Goal: Information Seeking & Learning: Learn about a topic

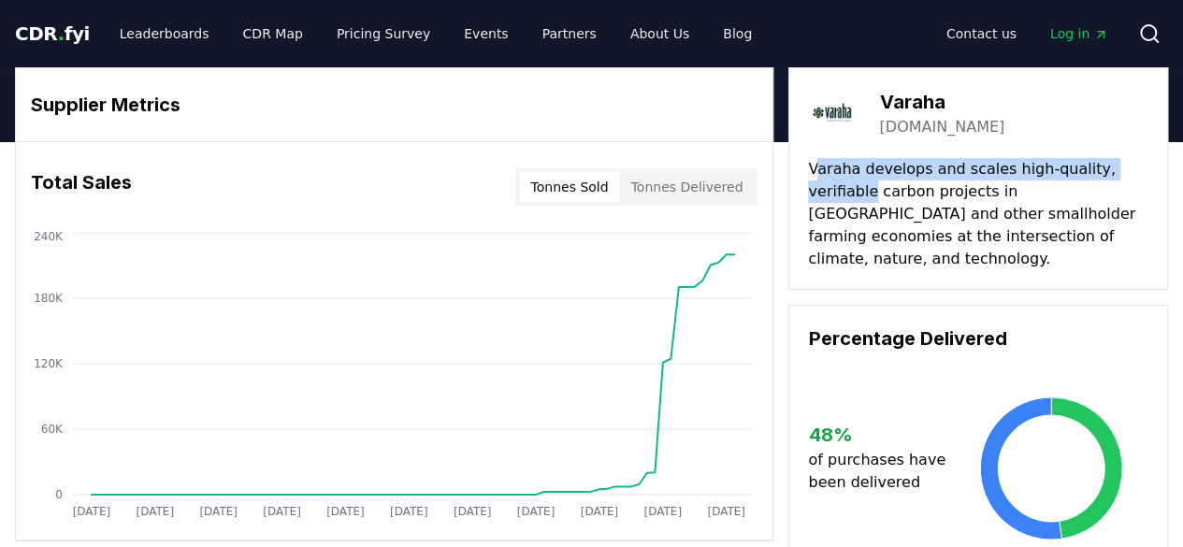
drag, startPoint x: 816, startPoint y: 166, endPoint x: 870, endPoint y: 192, distance: 60.2
click at [870, 192] on p "Varaha develops and scales high-quality, verifiable carbon projects in India an…" at bounding box center [978, 214] width 340 height 112
click at [839, 191] on p "Varaha develops and scales high-quality, verifiable carbon projects in India an…" at bounding box center [978, 214] width 340 height 112
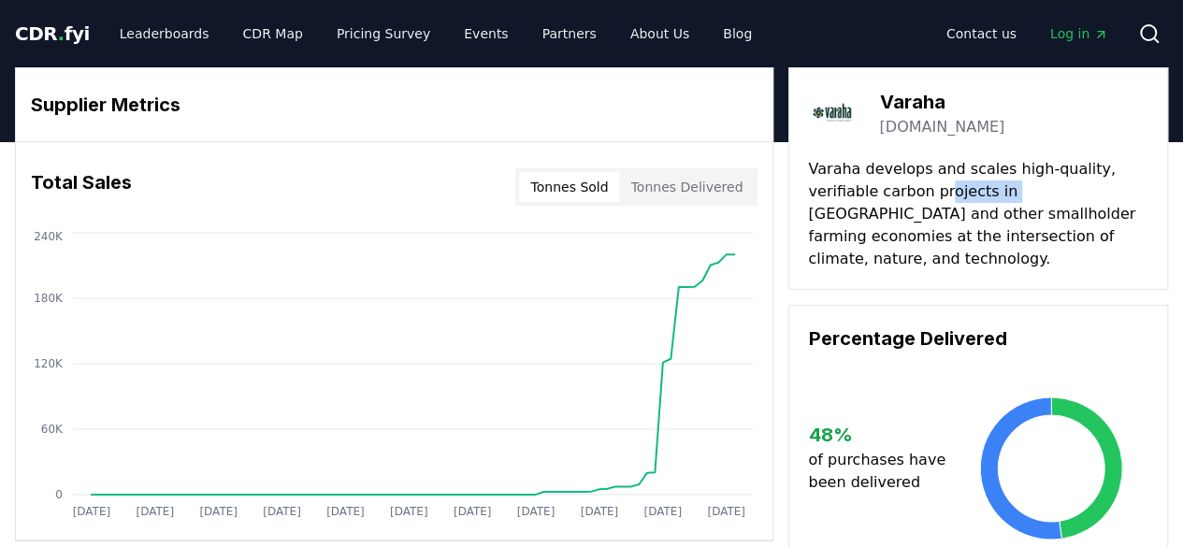
drag, startPoint x: 937, startPoint y: 199, endPoint x: 1006, endPoint y: 194, distance: 69.4
click at [1006, 194] on p "Varaha develops and scales high-quality, verifiable carbon projects in India an…" at bounding box center [978, 214] width 340 height 112
drag, startPoint x: 1044, startPoint y: 194, endPoint x: 1069, endPoint y: 192, distance: 25.3
click at [1069, 192] on p "Varaha develops and scales high-quality, verifiable carbon projects in India an…" at bounding box center [978, 214] width 340 height 112
drag, startPoint x: 861, startPoint y: 209, endPoint x: 909, endPoint y: 214, distance: 49.0
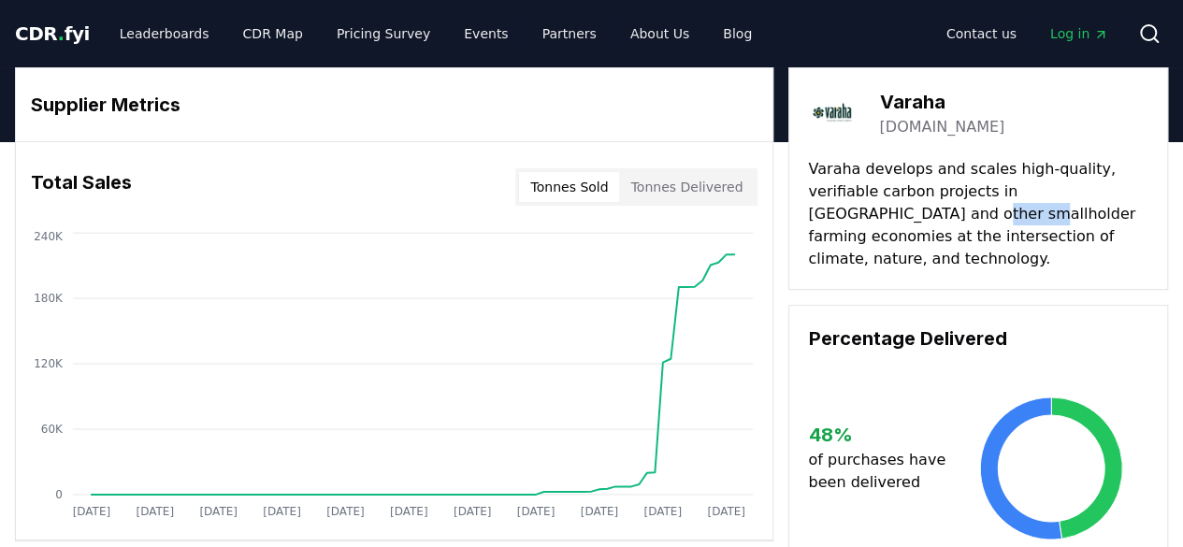
click at [909, 214] on p "Varaha develops and scales high-quality, verifiable carbon projects in India an…" at bounding box center [978, 214] width 340 height 112
drag, startPoint x: 948, startPoint y: 210, endPoint x: 1006, endPoint y: 214, distance: 58.1
click at [1006, 214] on p "Varaha develops and scales high-quality, verifiable carbon projects in India an…" at bounding box center [978, 214] width 340 height 112
click at [1021, 216] on p "Varaha develops and scales high-quality, verifiable carbon projects in India an…" at bounding box center [978, 214] width 340 height 112
drag, startPoint x: 816, startPoint y: 239, endPoint x: 909, endPoint y: 239, distance: 93.5
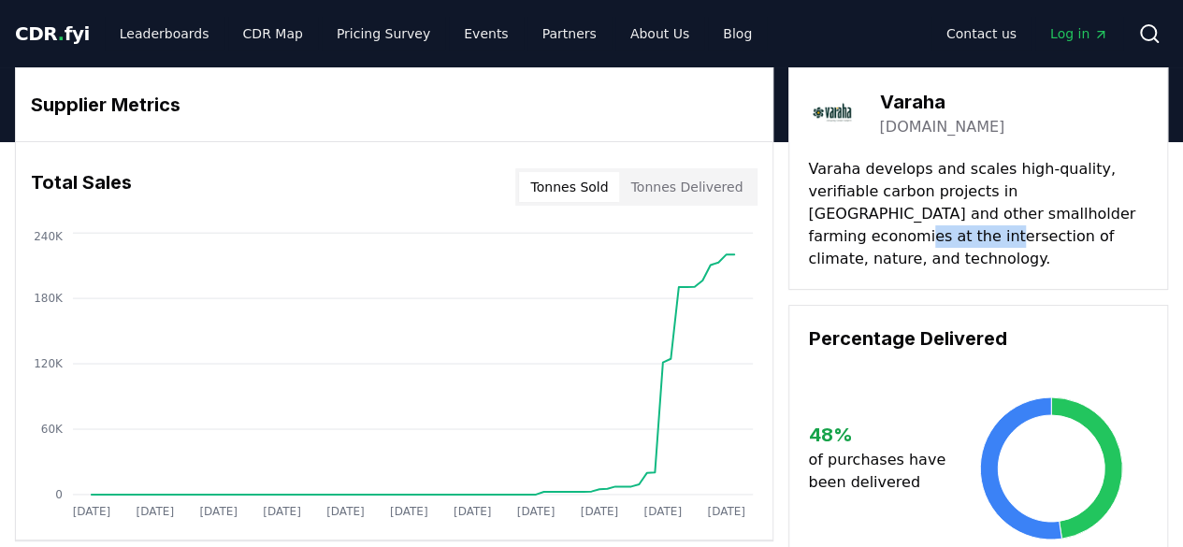
click at [907, 239] on p "Varaha develops and scales high-quality, verifiable carbon projects in India an…" at bounding box center [978, 214] width 340 height 112
drag, startPoint x: 976, startPoint y: 235, endPoint x: 1025, endPoint y: 244, distance: 50.4
click at [1025, 244] on p "Varaha develops and scales high-quality, verifiable carbon projects in India an…" at bounding box center [978, 214] width 340 height 112
click at [908, 207] on p "Varaha develops and scales high-quality, verifiable carbon projects in India an…" at bounding box center [978, 214] width 340 height 112
click at [900, 126] on link "varaha.earth" at bounding box center [941, 127] width 125 height 22
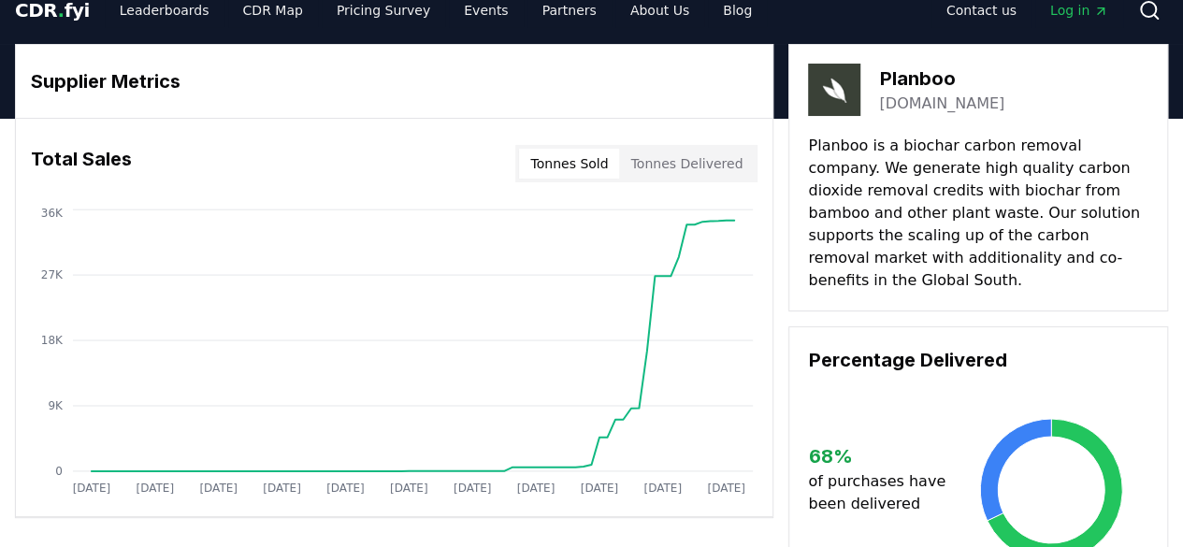
scroll to position [2, 0]
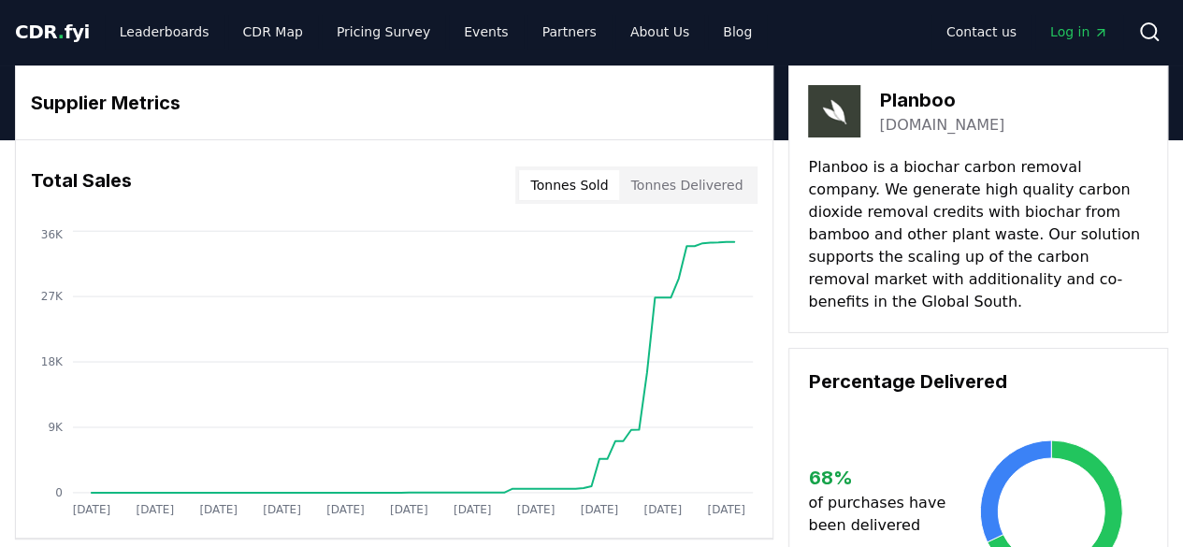
click at [666, 177] on button "Tonnes Delivered" at bounding box center [686, 185] width 135 height 30
click at [616, 182] on button "Tonnes Sold" at bounding box center [569, 185] width 100 height 30
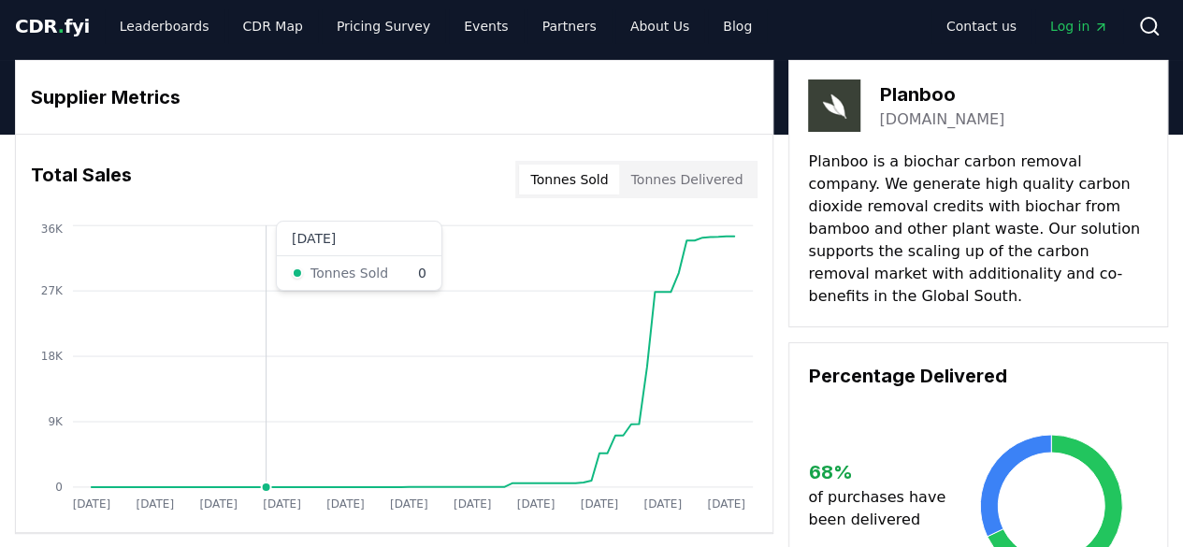
scroll to position [7, 0]
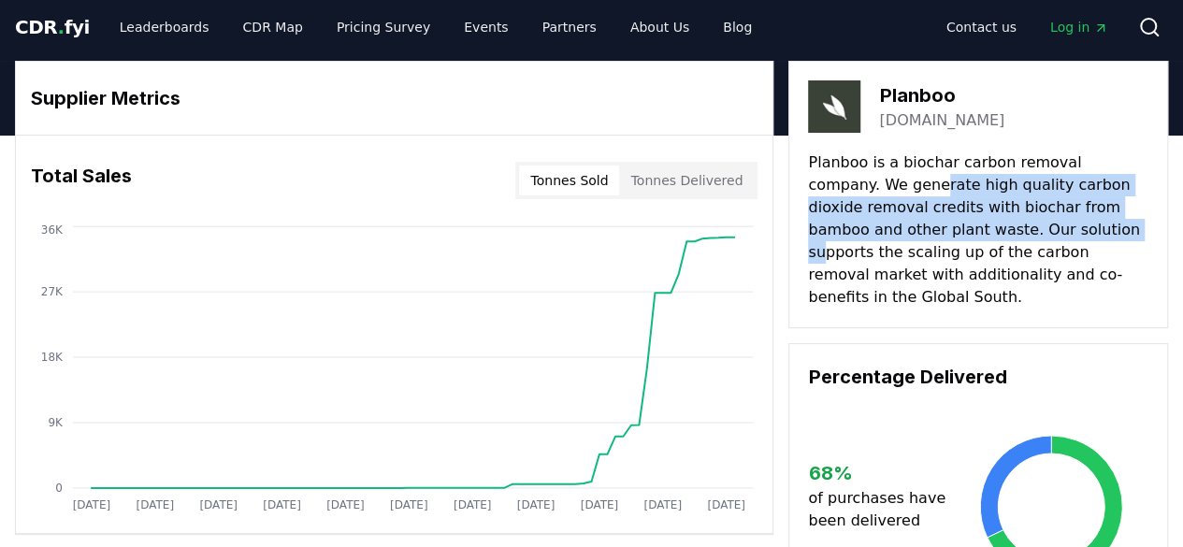
drag, startPoint x: 866, startPoint y: 180, endPoint x: 994, endPoint y: 231, distance: 138.1
click at [994, 231] on p "Planboo is a biochar carbon removal company. We generate high quality carbon di…" at bounding box center [978, 230] width 340 height 157
click at [833, 106] on img at bounding box center [834, 106] width 52 height 52
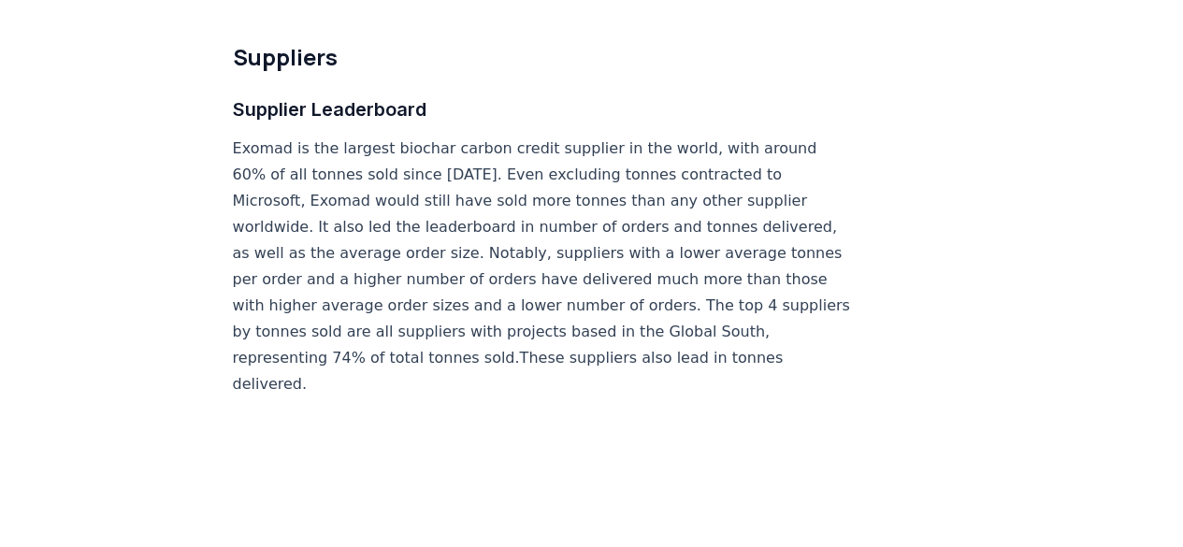
scroll to position [10781, 0]
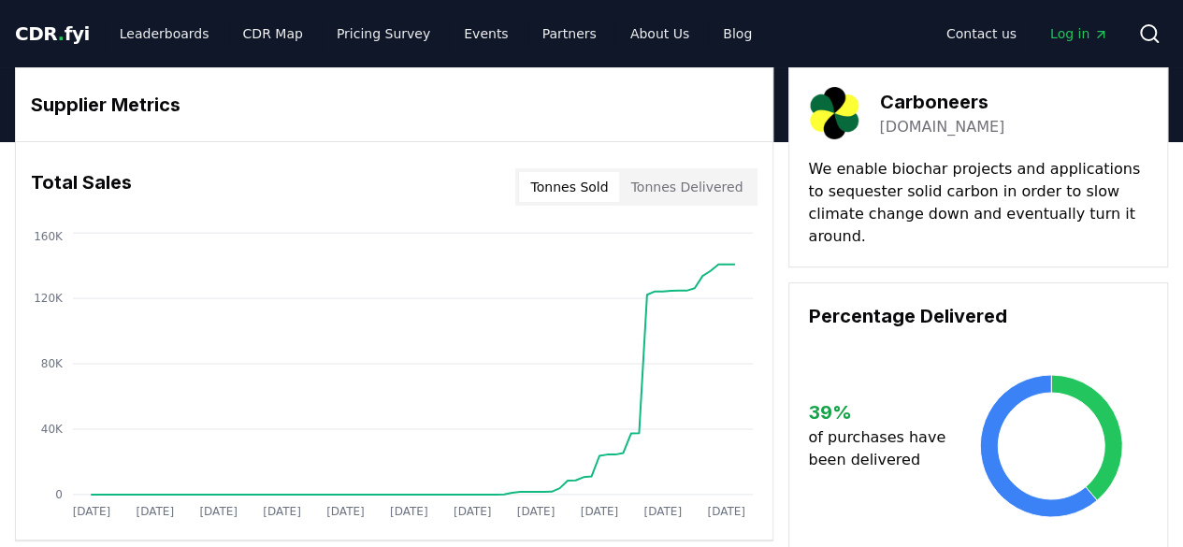
click at [948, 126] on link "dutchcarboneers.com" at bounding box center [941, 127] width 125 height 22
